Goal: Complete application form: Complete application form

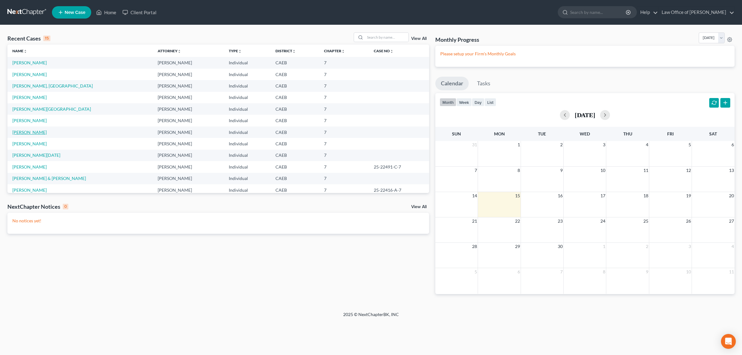
click at [29, 131] on link "[PERSON_NAME]" at bounding box center [29, 132] width 34 height 5
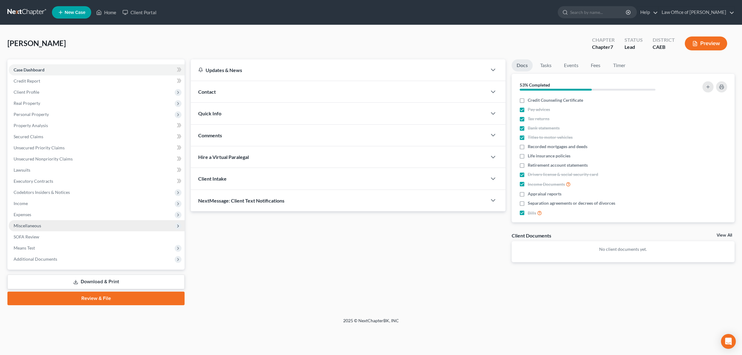
click at [32, 224] on span "Miscellaneous" at bounding box center [28, 225] width 28 height 5
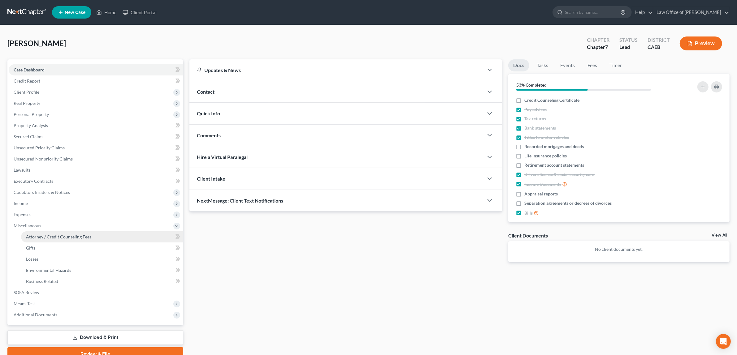
click at [36, 234] on span "Attorney / Credit Counseling Fees" at bounding box center [58, 236] width 65 height 5
select select "1"
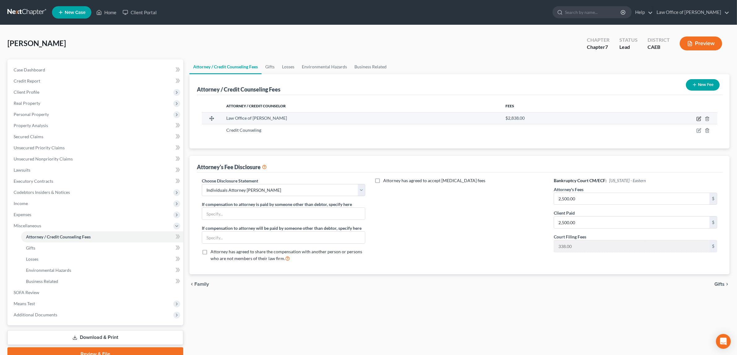
click at [698, 117] on icon "button" at bounding box center [698, 119] width 4 height 4
select select "4"
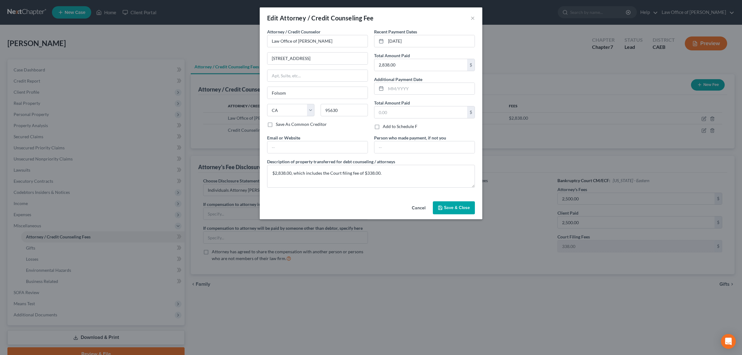
click at [453, 207] on span "Save & Close" at bounding box center [457, 207] width 26 height 5
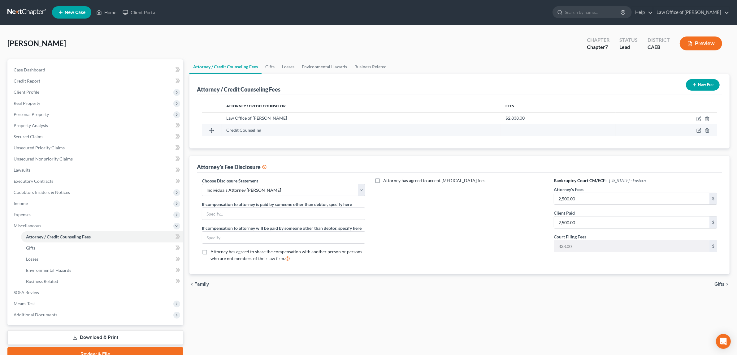
click at [254, 130] on span "Credit Counseling" at bounding box center [243, 129] width 35 height 5
click at [698, 131] on icon "button" at bounding box center [698, 130] width 5 height 5
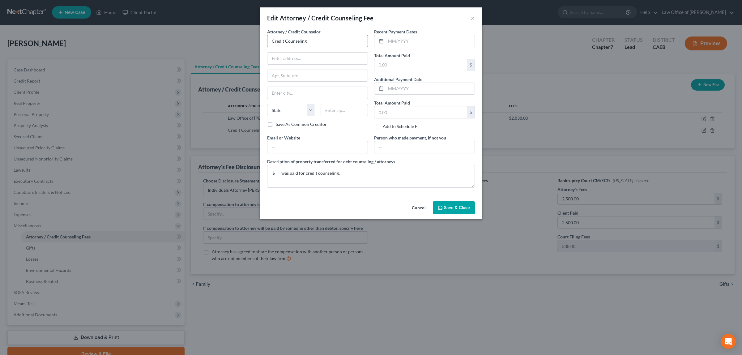
click at [310, 42] on input "Credit Counseling" at bounding box center [317, 41] width 101 height 12
drag, startPoint x: 320, startPoint y: 41, endPoint x: 259, endPoint y: 44, distance: 60.7
click at [259, 44] on div "Edit Attorney / Credit Counseling Fee × Attorney / Credit Counselor * Credit Co…" at bounding box center [371, 177] width 742 height 355
click at [306, 50] on div "Summit Financial Education, Inc." at bounding box center [304, 52] width 64 height 6
type input "Summit Financial Education, Inc."
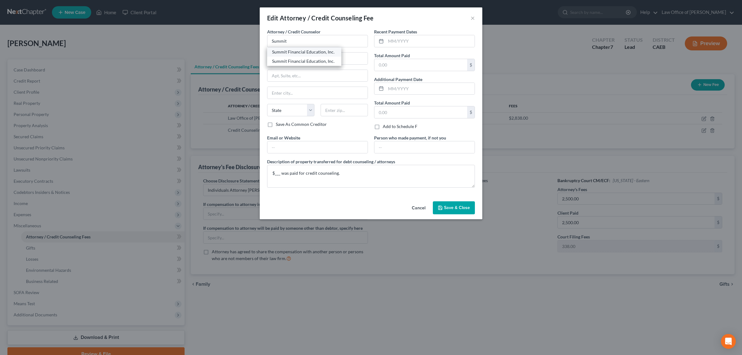
type input "[GEOGRAPHIC_DATA]"
type input "Suite 1501"
type input "[GEOGRAPHIC_DATA]"
select select "24"
type input "55401"
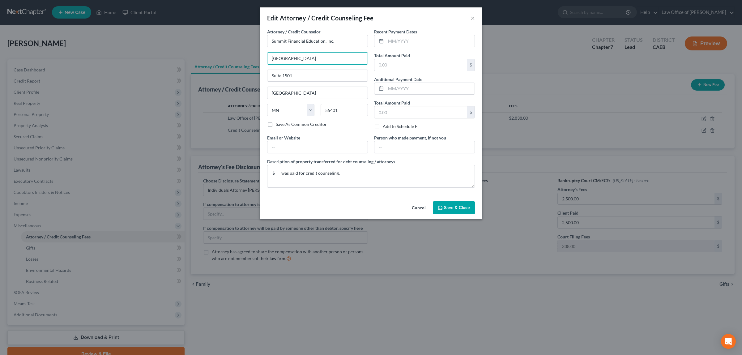
drag, startPoint x: 328, startPoint y: 57, endPoint x: 261, endPoint y: 57, distance: 66.5
click at [261, 57] on div "Attorney / Credit Counselor * Summit Financial Education, Inc. [STREET_ADDRESS]…" at bounding box center [371, 113] width 223 height 170
drag, startPoint x: 296, startPoint y: 76, endPoint x: 260, endPoint y: 74, distance: 35.6
click at [260, 74] on div "Attorney / Credit Counselor * Summit Financial Education, Inc. Suite [GEOGRAPHI…" at bounding box center [371, 113] width 223 height 170
drag, startPoint x: 303, startPoint y: 95, endPoint x: 243, endPoint y: 95, distance: 60.0
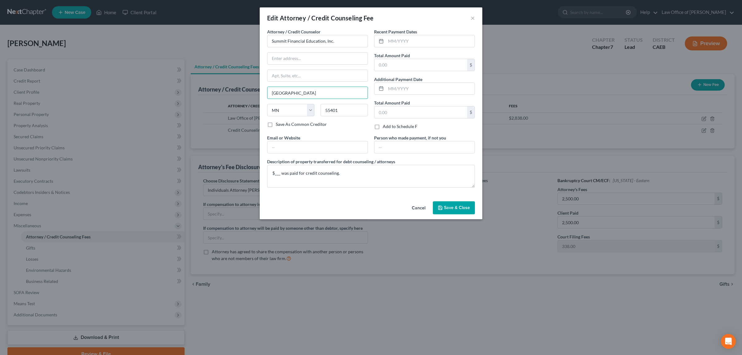
click at [243, 95] on div "Edit Attorney / Credit Counseling Fee × Attorney / Credit Counselor * Summit Fi…" at bounding box center [371, 177] width 742 height 355
drag, startPoint x: 339, startPoint y: 109, endPoint x: 317, endPoint y: 109, distance: 21.3
click at [318, 109] on div "55401" at bounding box center [345, 110] width 54 height 12
drag, startPoint x: 287, startPoint y: 109, endPoint x: 264, endPoint y: 108, distance: 22.9
click at [264, 108] on div "State [US_STATE] AK AR AZ CA CO CT DE DC [GEOGRAPHIC_DATA] [GEOGRAPHIC_DATA] GU…" at bounding box center [291, 110] width 54 height 12
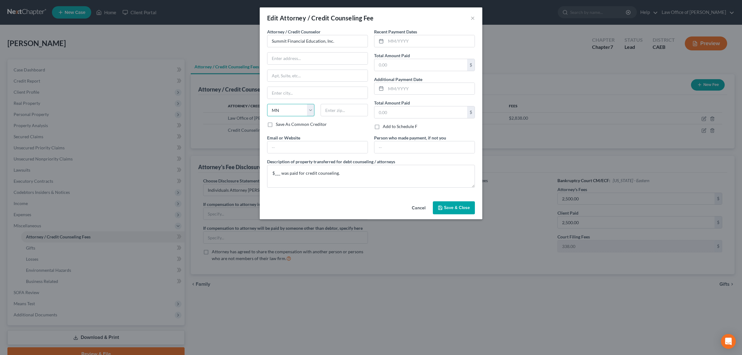
click at [283, 108] on select "State [US_STATE] AK AR AZ CA CO CT DE DC [GEOGRAPHIC_DATA] [GEOGRAPHIC_DATA] GU…" at bounding box center [290, 110] width 47 height 12
drag, startPoint x: 281, startPoint y: 109, endPoint x: 315, endPoint y: 104, distance: 34.4
click at [281, 111] on select "State [US_STATE] AK AR AZ CA CO CT DE DC [GEOGRAPHIC_DATA] [GEOGRAPHIC_DATA] GU…" at bounding box center [290, 110] width 47 height 12
select select
click at [267, 105] on select "State [US_STATE] AK AR AZ CA CO CT DE DC [GEOGRAPHIC_DATA] [GEOGRAPHIC_DATA] GU…" at bounding box center [290, 110] width 47 height 12
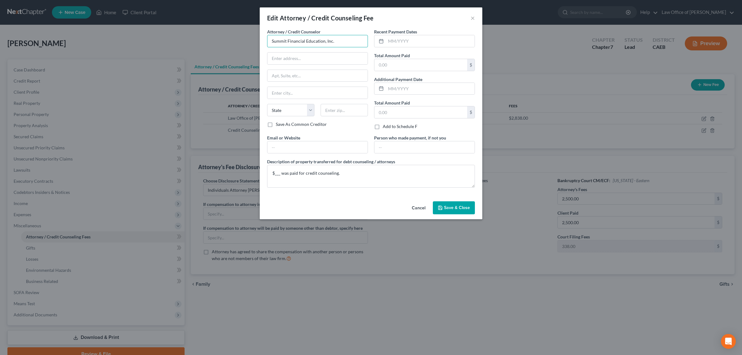
click at [335, 40] on input "Summit Financial Education, Inc." at bounding box center [317, 41] width 101 height 12
drag, startPoint x: 335, startPoint y: 40, endPoint x: 286, endPoint y: 40, distance: 48.6
click at [286, 40] on input "Summit Financial Education, Inc." at bounding box center [317, 41] width 101 height 12
click at [311, 61] on div "Summit Financial Education, Inc." at bounding box center [304, 61] width 64 height 6
type input "Summit Financial Education, Inc."
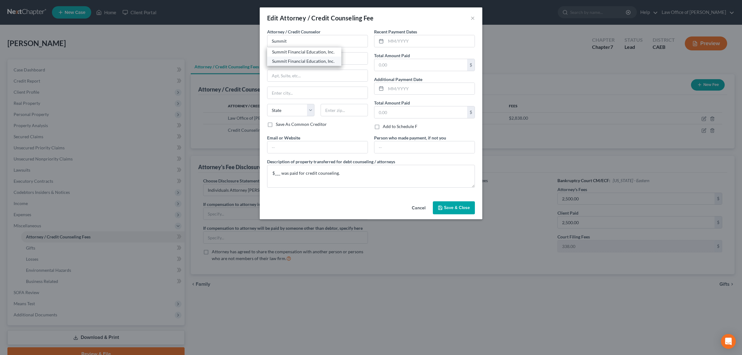
type input "[STREET_ADDRESS]"
type input "[GEOGRAPHIC_DATA]"
select select "3"
type input "85717"
click at [412, 39] on input "text" at bounding box center [430, 41] width 89 height 12
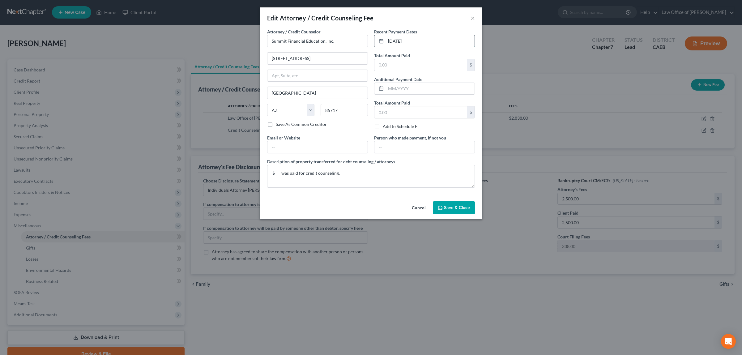
type input "[DATE]"
type input "14.95"
click at [281, 173] on textarea "$___ was paid for credit counseling." at bounding box center [371, 176] width 208 height 23
type textarea "$14.95 was paid for credit counseling."
click at [448, 208] on span "Save & Close" at bounding box center [457, 207] width 26 height 5
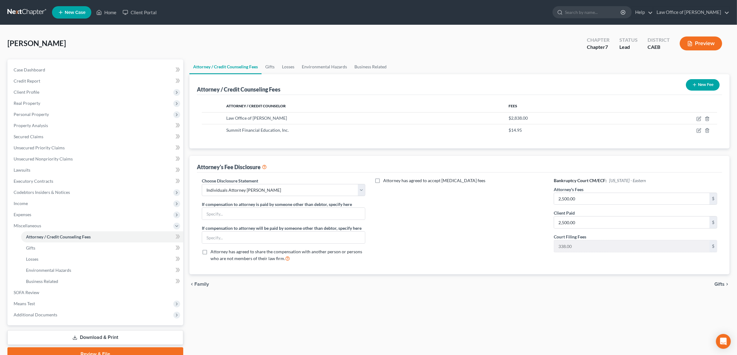
click at [687, 41] on icon "button" at bounding box center [690, 44] width 6 height 6
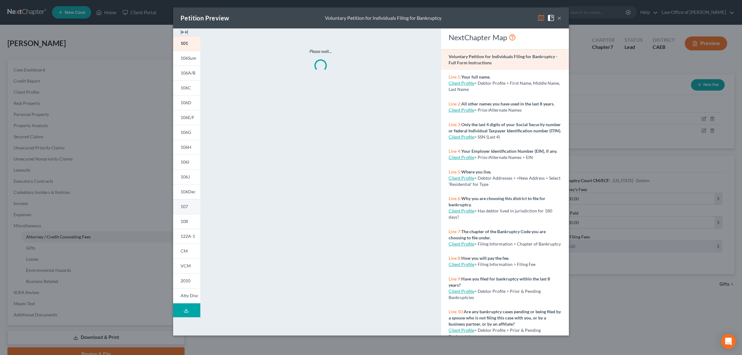
click at [189, 205] on link "107" at bounding box center [186, 206] width 27 height 15
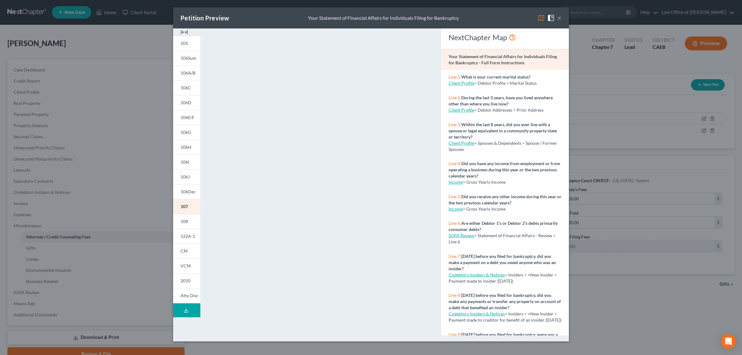
click at [558, 17] on button "×" at bounding box center [559, 17] width 4 height 7
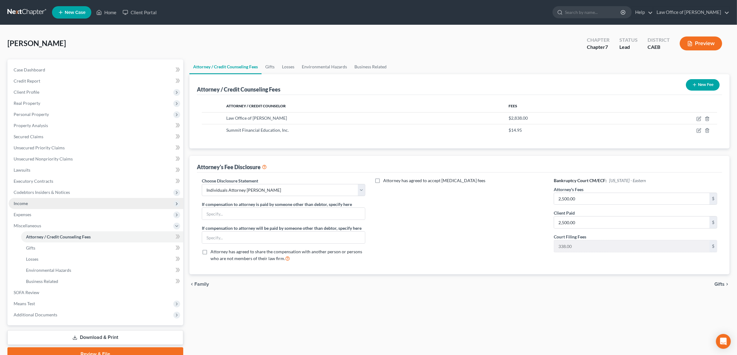
click at [41, 200] on span "Income" at bounding box center [96, 203] width 174 height 11
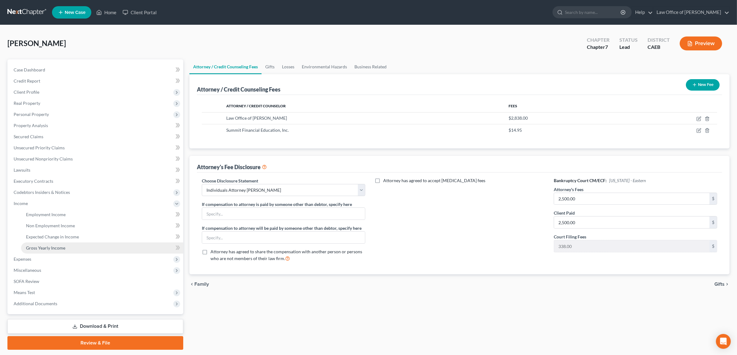
click at [53, 243] on link "Gross Yearly Income" at bounding box center [102, 248] width 162 height 11
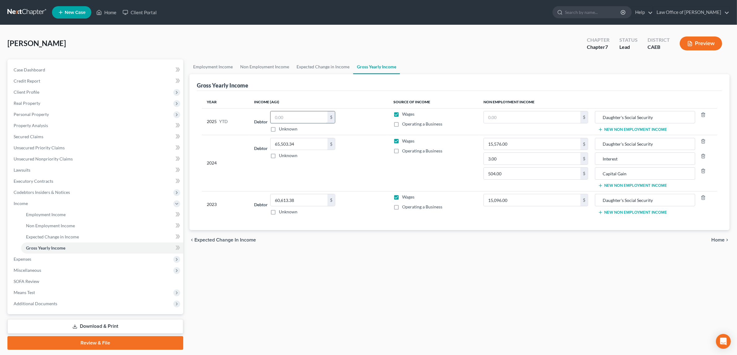
click at [301, 116] on input "text" at bounding box center [298, 117] width 57 height 12
type input "47,033.39"
click at [497, 119] on input "text" at bounding box center [531, 117] width 97 height 12
type input "11,979.00"
click at [716, 239] on span "Home" at bounding box center [717, 240] width 13 height 5
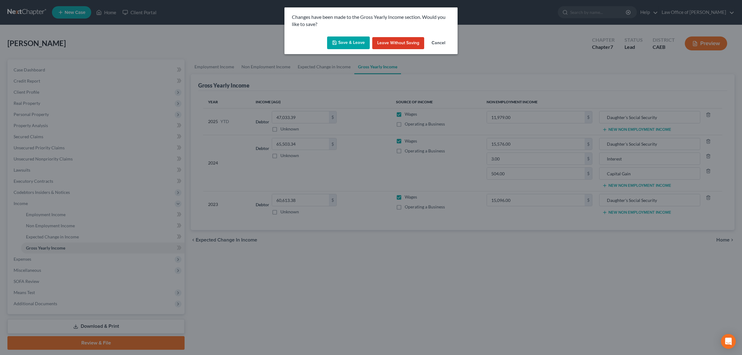
click at [359, 42] on button "Save & Leave" at bounding box center [348, 43] width 43 height 13
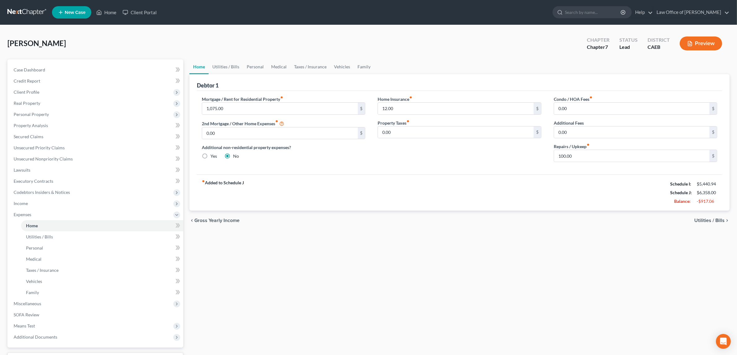
click at [692, 41] on icon "button" at bounding box center [690, 44] width 6 height 6
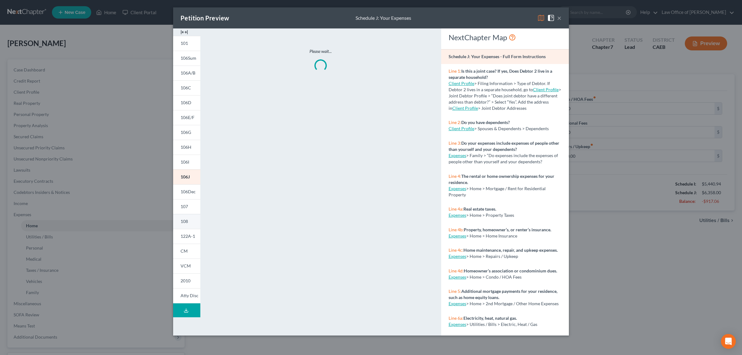
click at [189, 220] on link "108" at bounding box center [186, 221] width 27 height 15
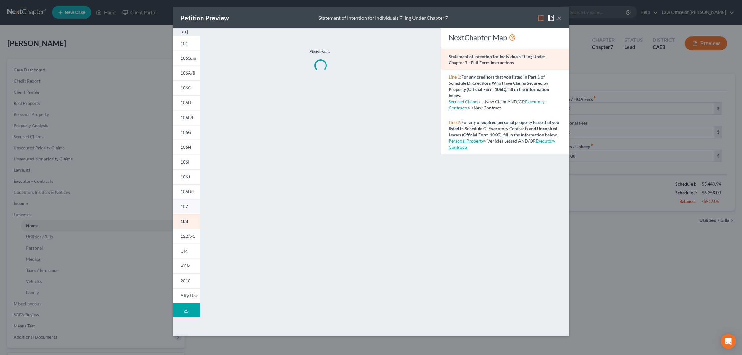
click at [191, 203] on link "107" at bounding box center [186, 206] width 27 height 15
